Goal: Find specific page/section: Find specific page/section

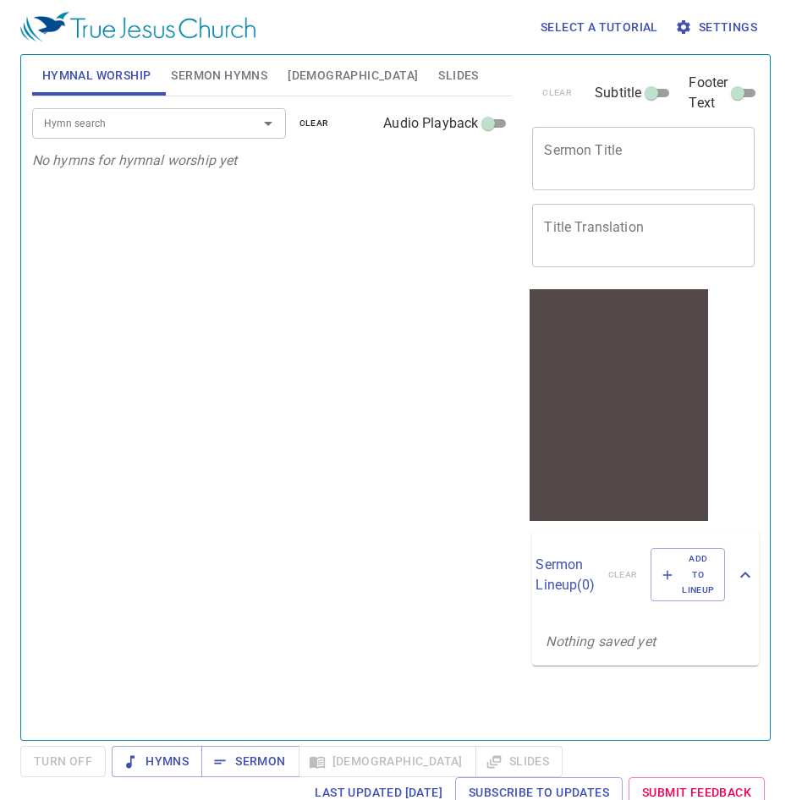
click at [181, 128] on input "Hymn search" at bounding box center [134, 122] width 194 height 19
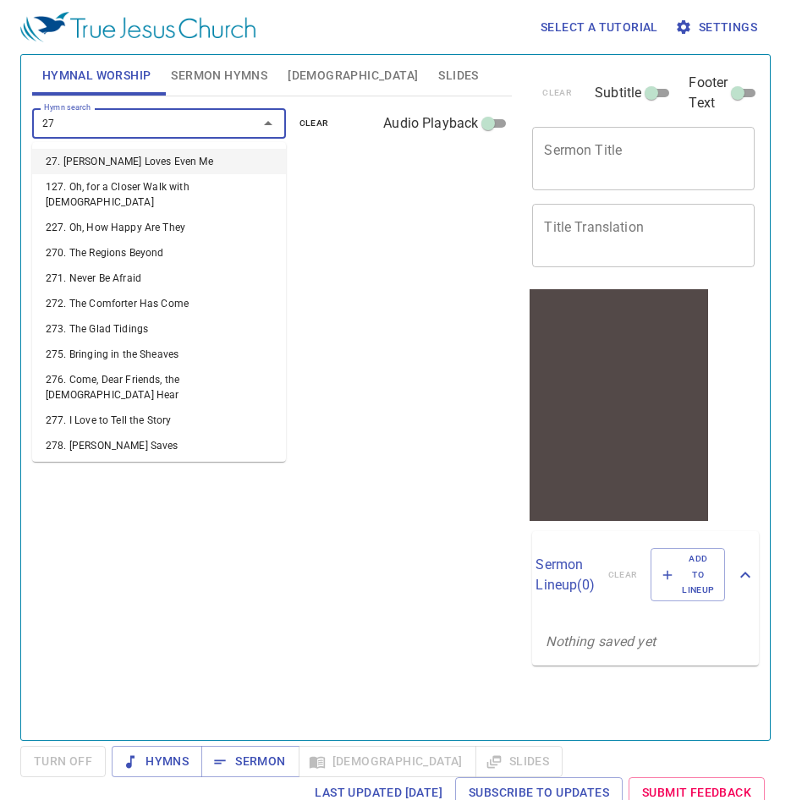
type input "277"
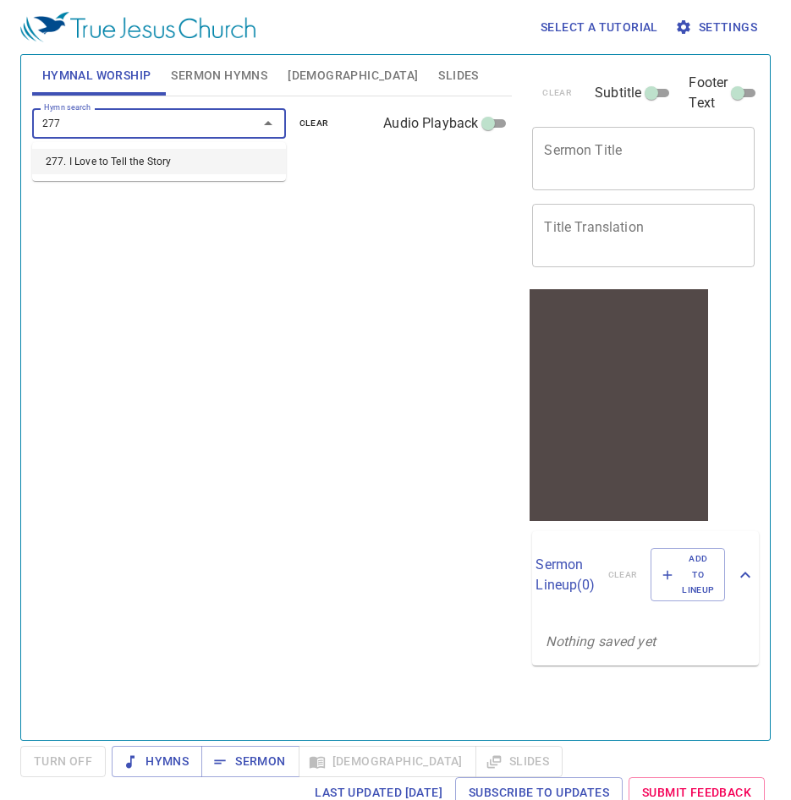
click at [178, 168] on li "277. I Love to Tell the Story" at bounding box center [159, 161] width 254 height 25
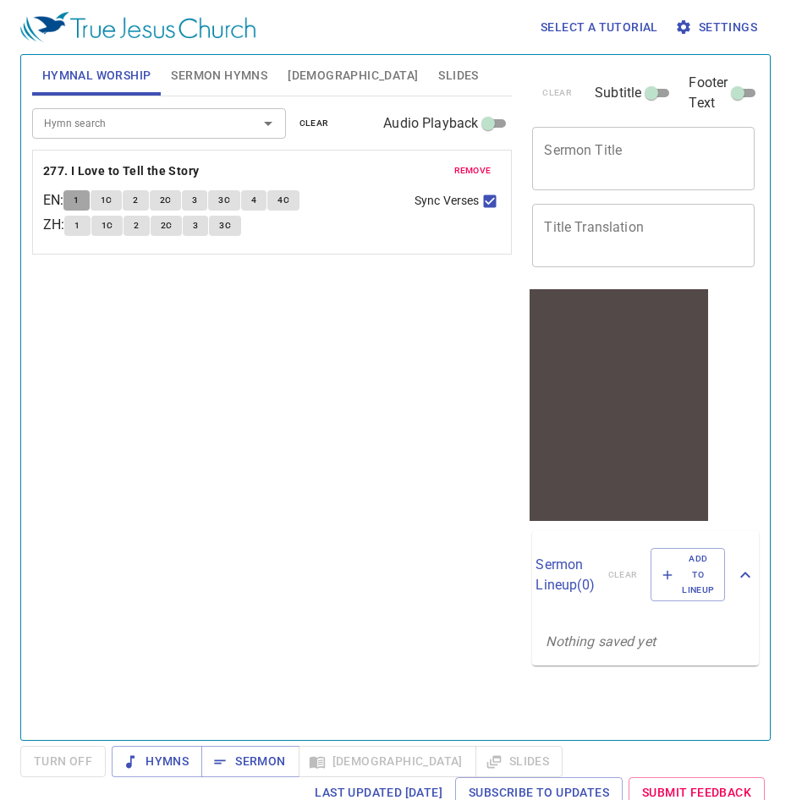
click at [79, 198] on span "1" at bounding box center [76, 200] width 5 height 15
click at [107, 196] on button "1C" at bounding box center [107, 200] width 32 height 20
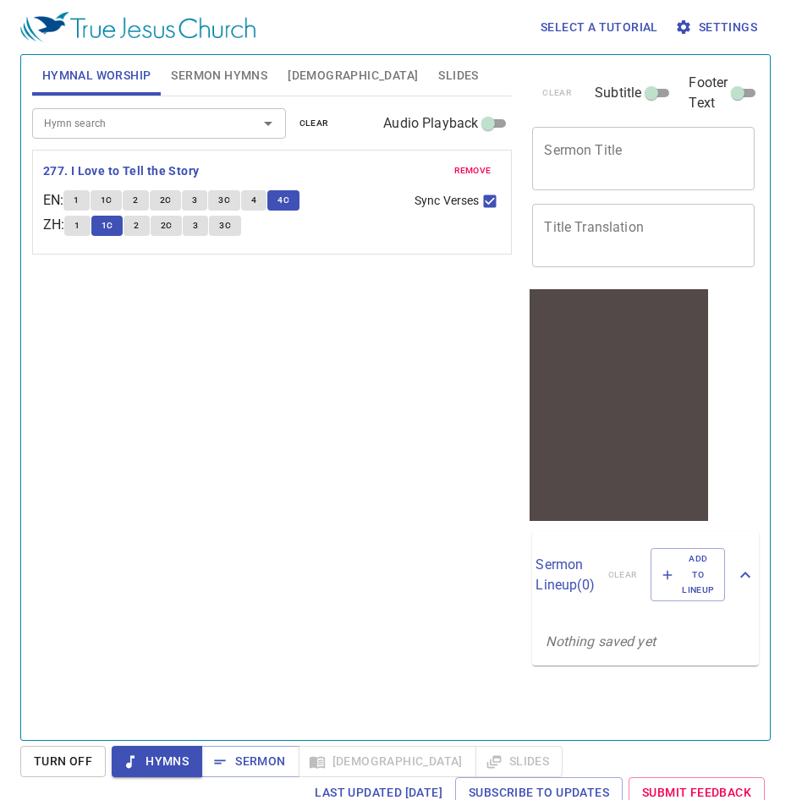
click at [712, 20] on span "Settings" at bounding box center [718, 27] width 79 height 21
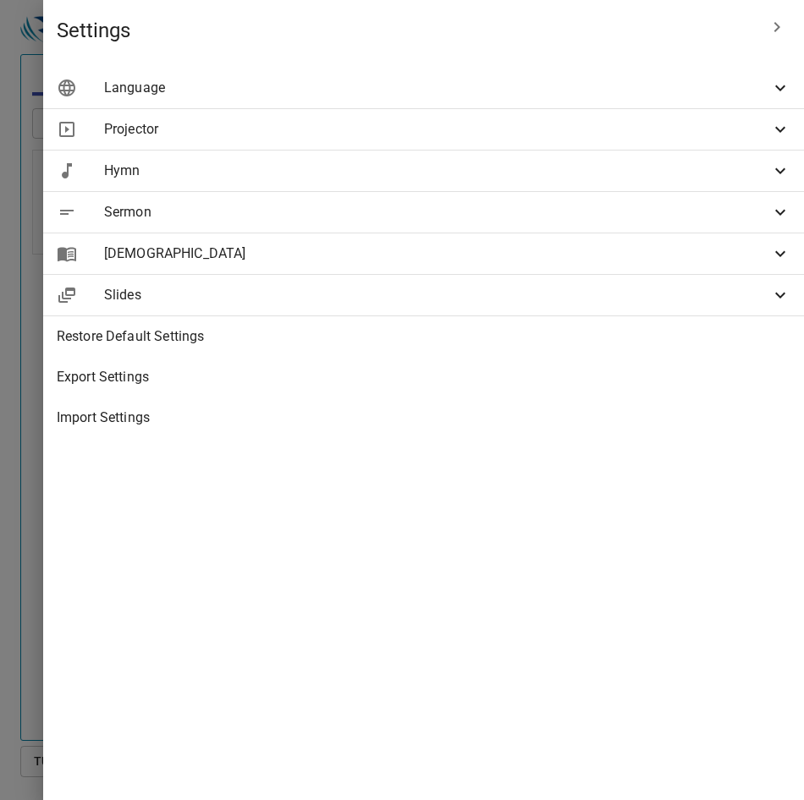
click at [373, 410] on span "Import Settings" at bounding box center [424, 418] width 734 height 20
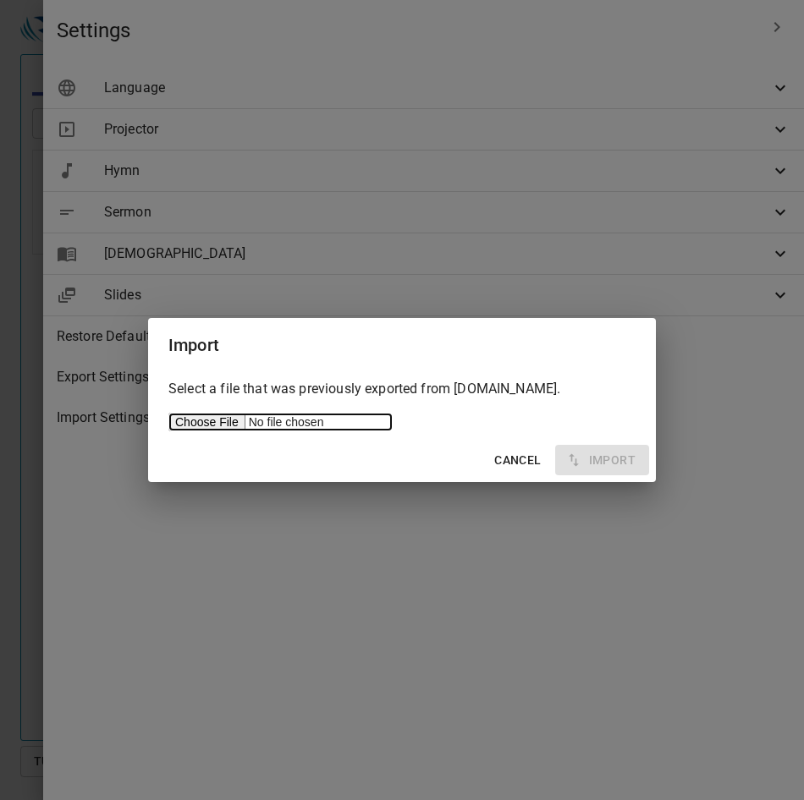
click at [206, 414] on input "file" at bounding box center [280, 422] width 224 height 19
click at [509, 459] on span "Cancel" at bounding box center [517, 460] width 47 height 21
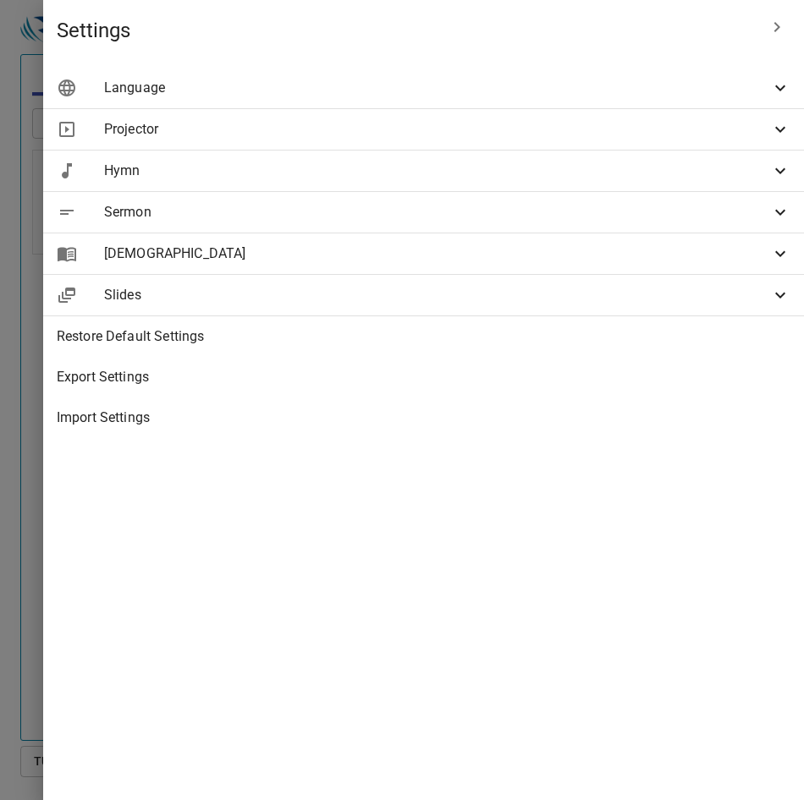
click at [132, 440] on div at bounding box center [402, 400] width 804 height 800
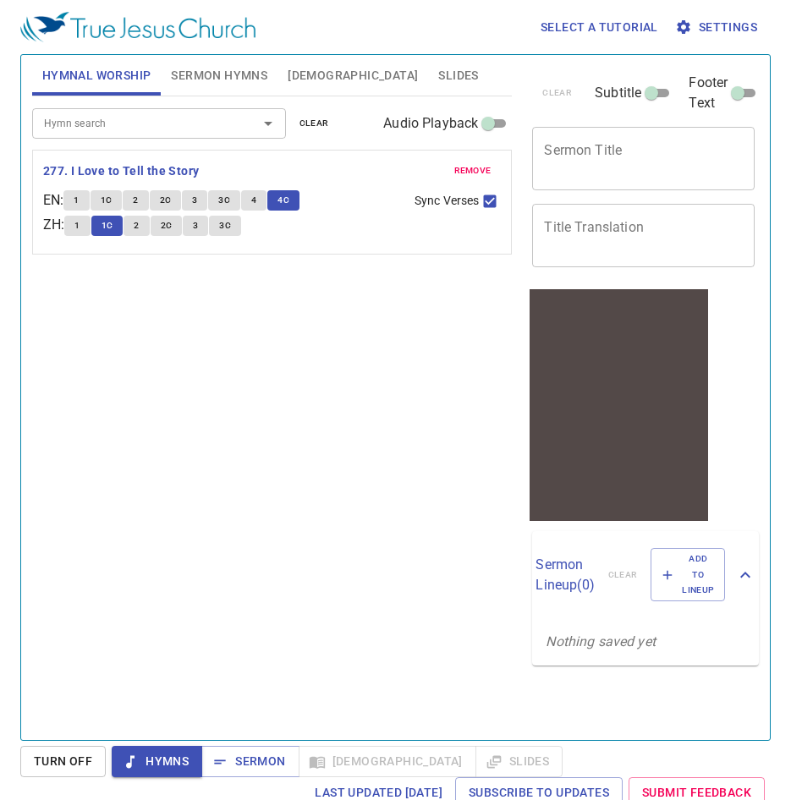
click at [187, 610] on div "Hymn search Hymn search clear Audio Playback remove 277. I Love to Tell the Sto…" at bounding box center [272, 411] width 481 height 630
click at [262, 539] on div "Hymn search Hymn search clear Audio Playback remove 277. I Love to Tell the Sto…" at bounding box center [272, 411] width 481 height 630
